Goal: Find contact information: Find contact information

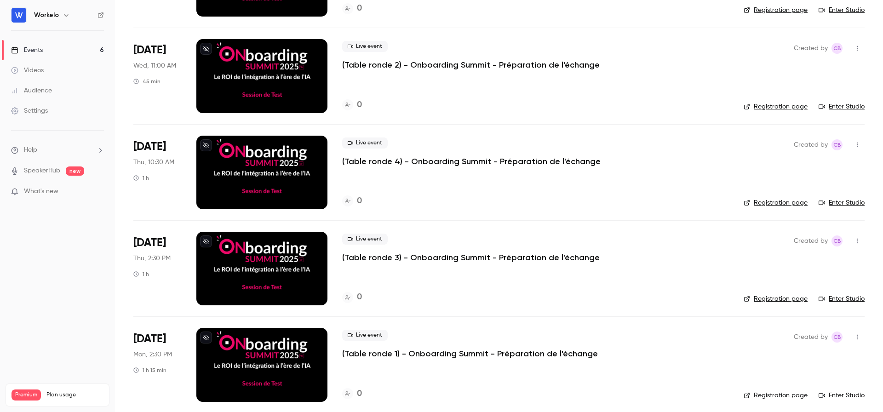
scroll to position [239, 0]
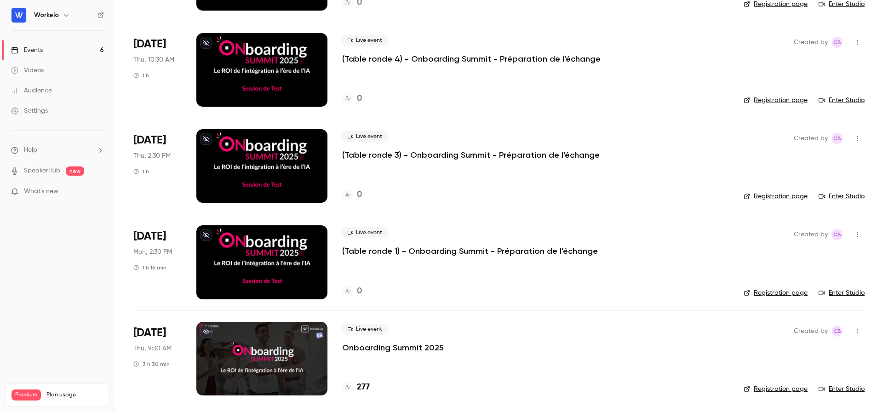
click at [369, 345] on p "Onboarding Summit 2025" at bounding box center [393, 347] width 102 height 11
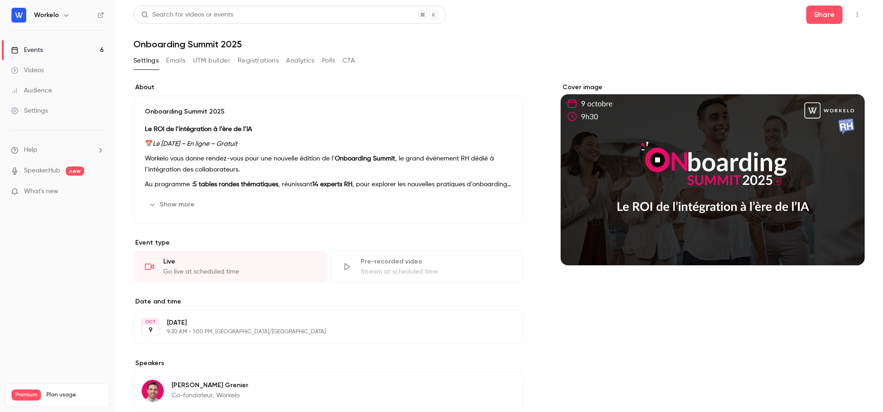
click at [258, 64] on button "Registrations" at bounding box center [258, 60] width 41 height 15
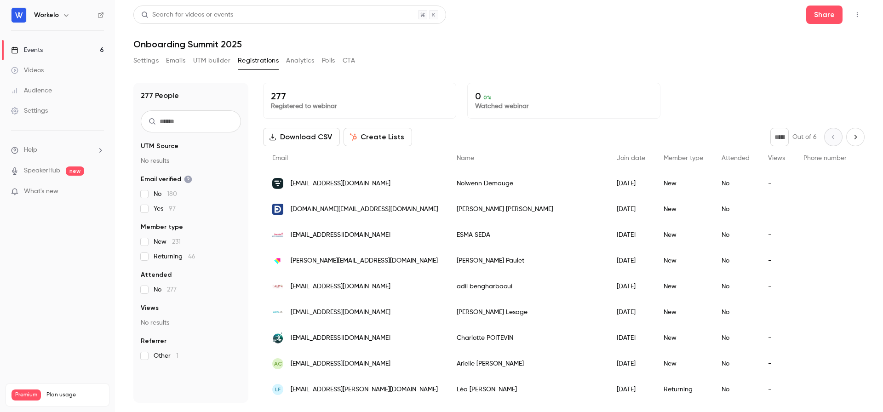
drag, startPoint x: 411, startPoint y: 183, endPoint x: 367, endPoint y: 184, distance: 43.7
click at [367, 184] on div "[EMAIL_ADDRESS][DOMAIN_NAME]" at bounding box center [355, 184] width 184 height 26
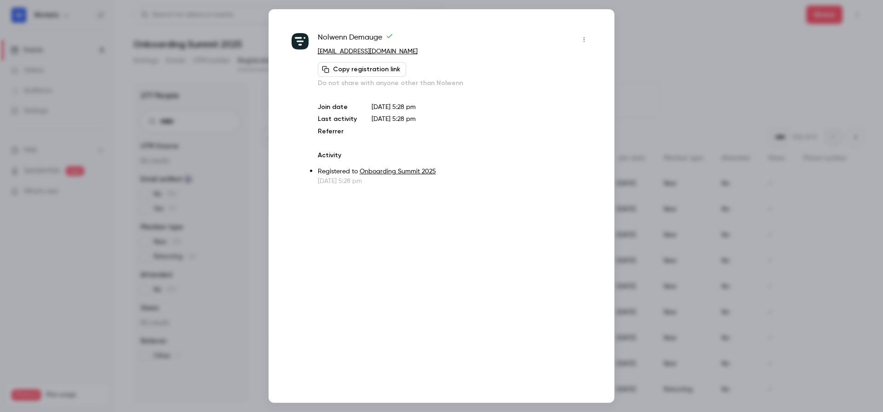
click at [672, 61] on div at bounding box center [441, 206] width 883 height 412
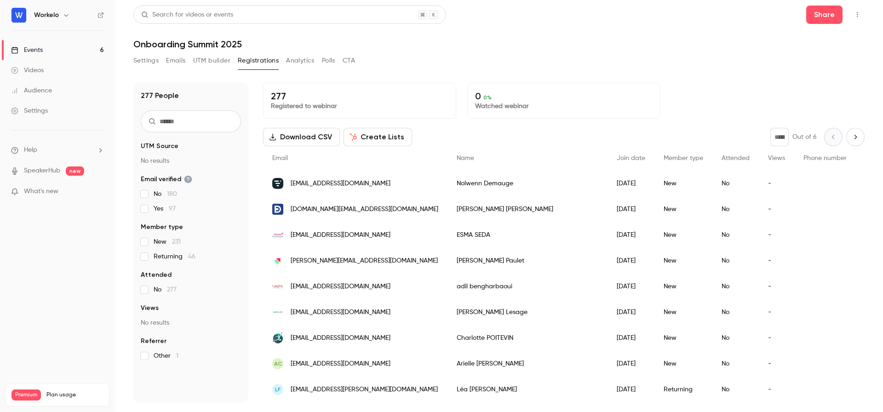
drag, startPoint x: 418, startPoint y: 185, endPoint x: 288, endPoint y: 182, distance: 129.7
click at [288, 182] on div "[EMAIL_ADDRESS][DOMAIN_NAME]" at bounding box center [355, 184] width 184 height 26
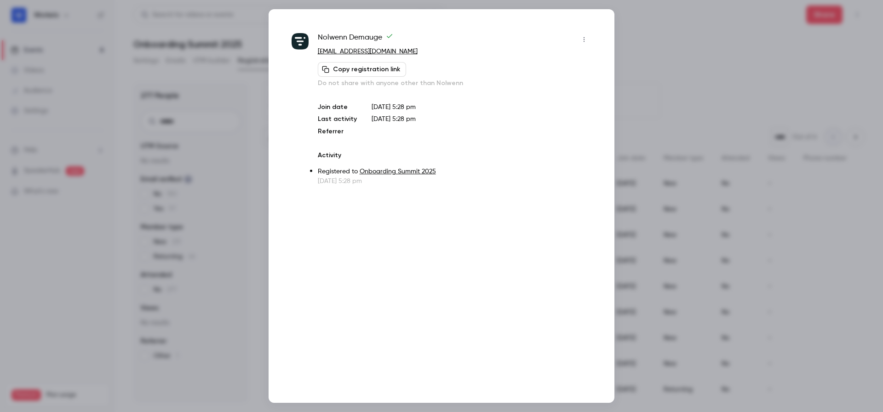
click at [656, 56] on div at bounding box center [441, 206] width 883 height 412
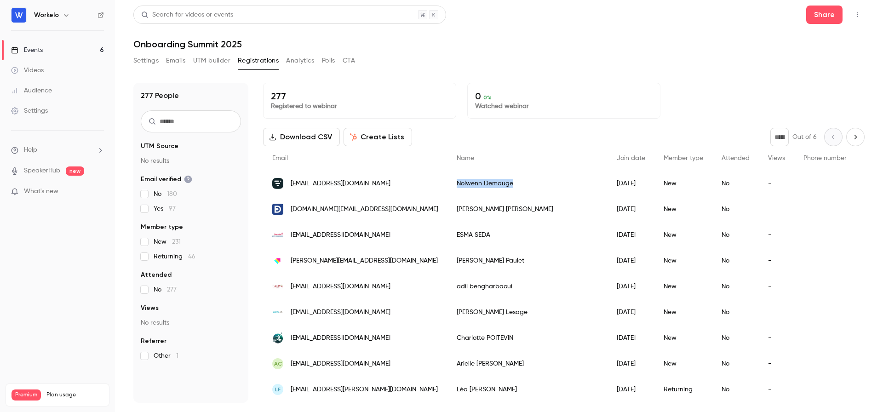
drag, startPoint x: 508, startPoint y: 185, endPoint x: 438, endPoint y: 185, distance: 69.9
click at [447, 185] on div "Nolwenn Demauge" at bounding box center [527, 184] width 160 height 26
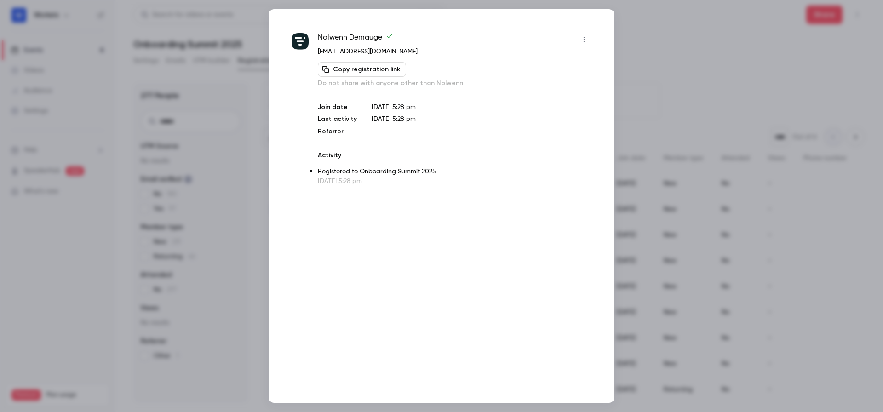
copy div "Nolwenn Demauge"
drag, startPoint x: 385, startPoint y: 39, endPoint x: 305, endPoint y: 38, distance: 80.0
click at [305, 38] on div "Nolwenn Demauge [EMAIL_ADDRESS][DOMAIN_NAME] Copy registration link Do not shar…" at bounding box center [441, 109] width 300 height 154
copy div "Nolwenn Demauge"
click at [741, 19] on div at bounding box center [441, 206] width 883 height 412
